Goal: Task Accomplishment & Management: Manage account settings

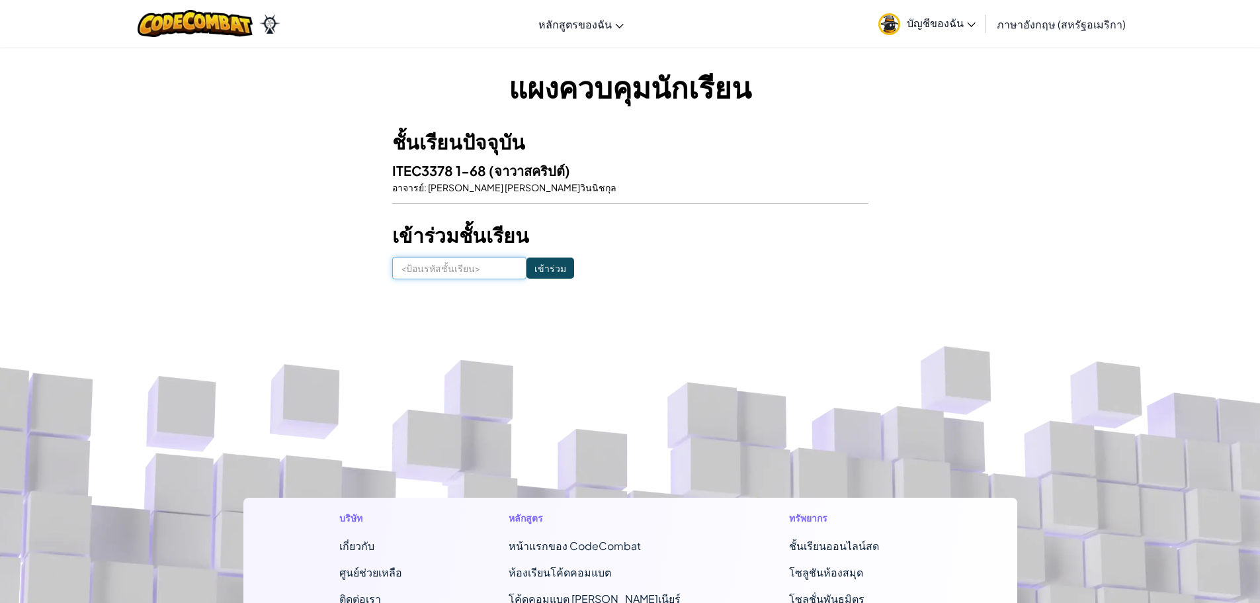
click at [471, 271] on input at bounding box center [459, 268] width 134 height 22
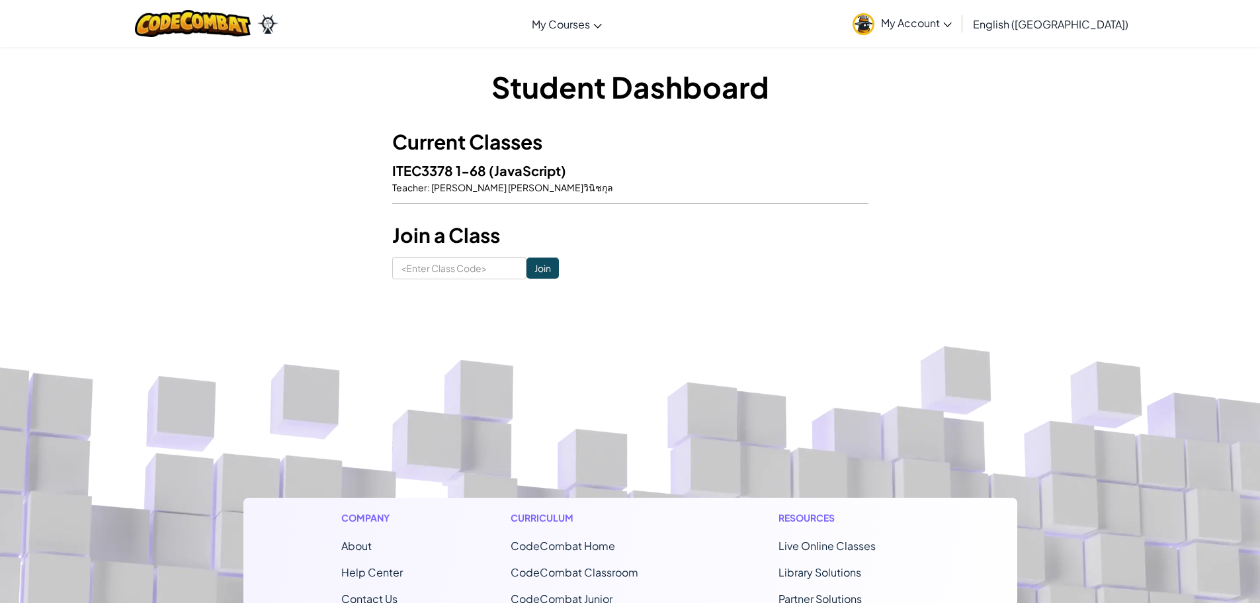
click at [1004, 159] on div "Student Dashboard Current Classes ITEC3378 1-68 (JavaScript) Teacher : [PERSON_…" at bounding box center [630, 172] width 774 height 213
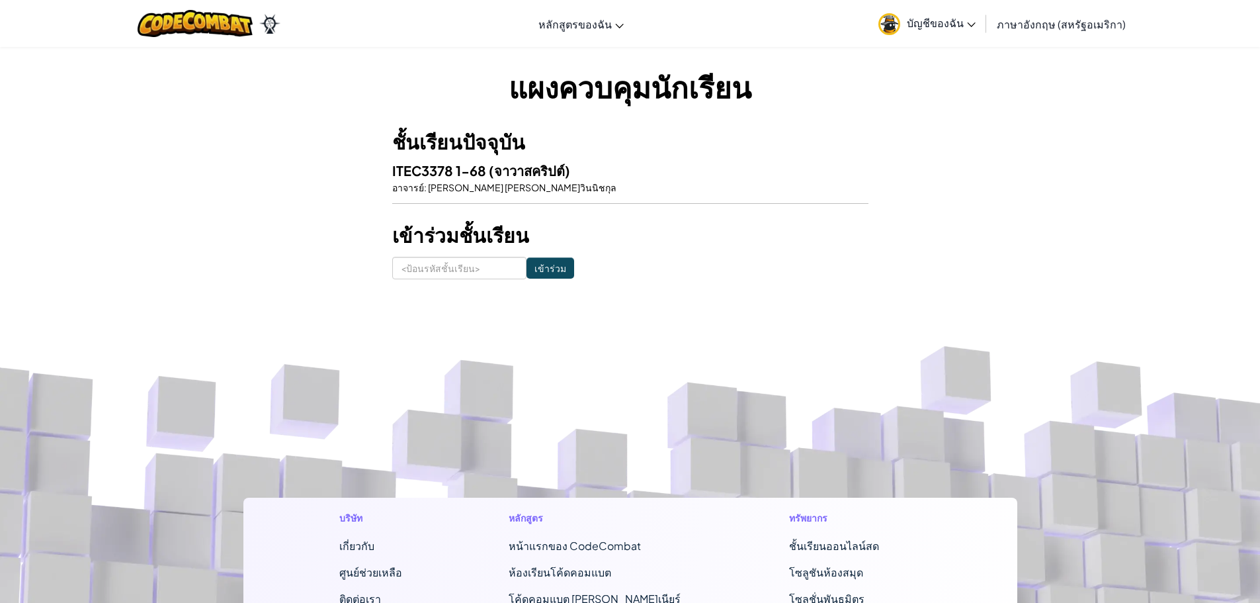
click at [1075, 99] on div "แผงควบคุมนักเรียน ชั้นเรียนปัจจุบัน ITEC3378 1-68 (จาวาสคริปต์) อาจารย์ : [PERS…" at bounding box center [630, 172] width 1260 height 253
click at [1057, 25] on font "ภาษาอังกฤษ (สหรัฐอเมริกา)" at bounding box center [1061, 24] width 129 height 14
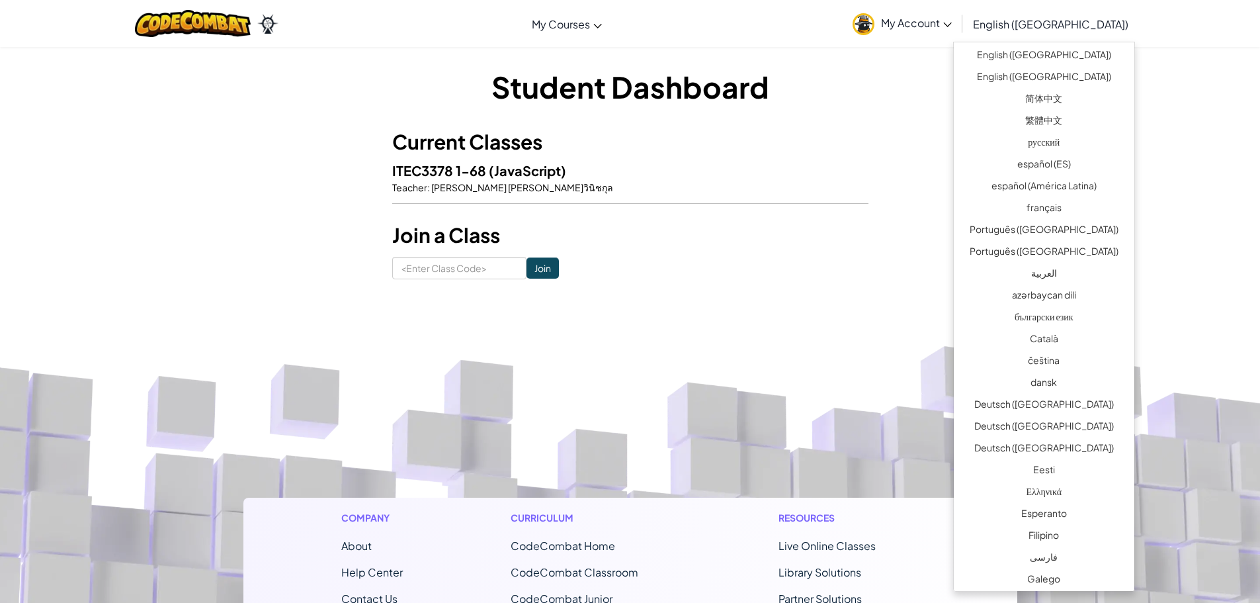
click at [953, 103] on div "Student Dashboard Current Classes ITEC3378 1-68 (JavaScript) Teacher : [PERSON_…" at bounding box center [630, 172] width 774 height 213
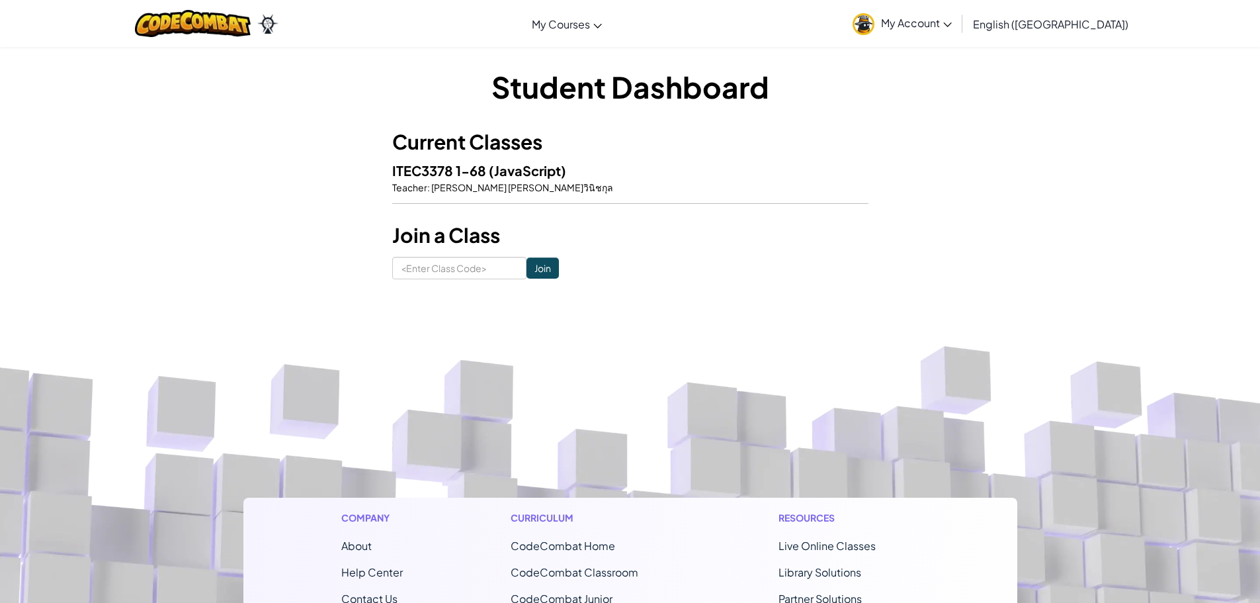
click at [952, 17] on span "My Account" at bounding box center [916, 23] width 71 height 14
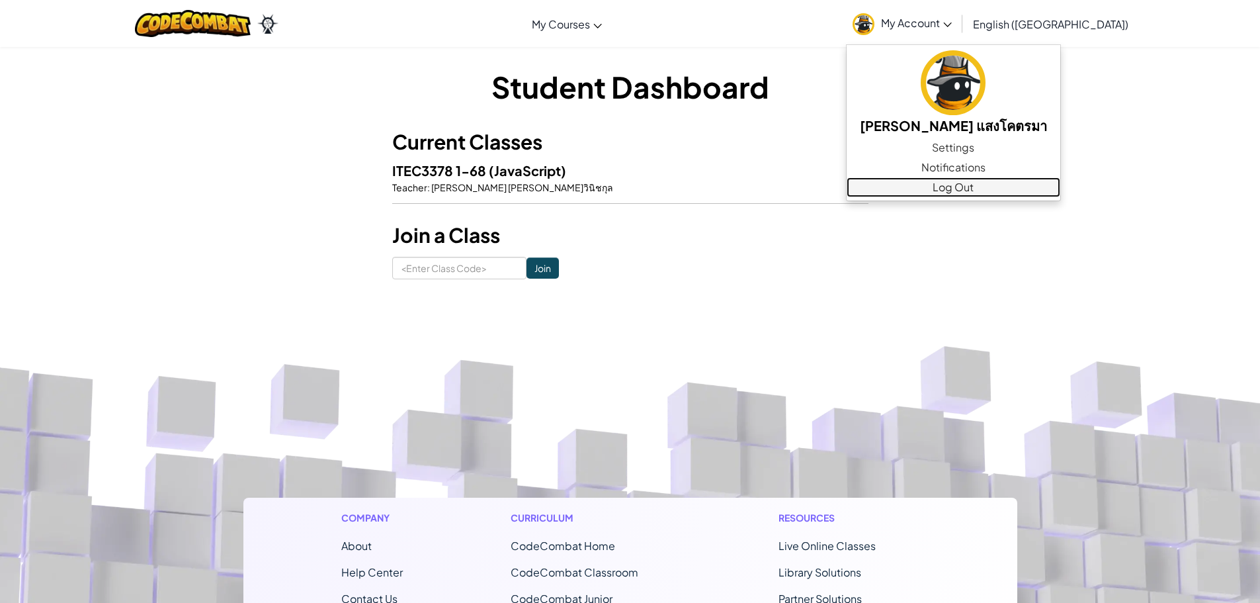
click at [1021, 188] on link "Log Out" at bounding box center [954, 187] width 214 height 20
